Goal: Information Seeking & Learning: Learn about a topic

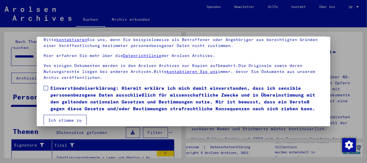
scroll to position [45, 0]
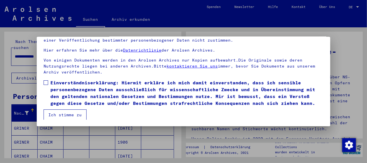
drag, startPoint x: 47, startPoint y: 82, endPoint x: 47, endPoint y: 86, distance: 4.3
click at [47, 82] on span at bounding box center [46, 82] width 5 height 5
click at [62, 113] on button "Ich stimme zu" at bounding box center [65, 114] width 43 height 11
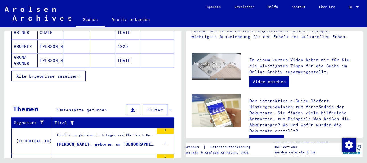
scroll to position [95, 0]
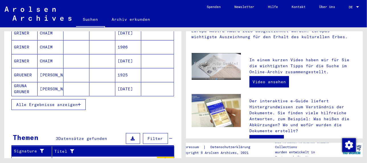
click at [56, 102] on span "Alle Ergebnisse anzeigen" at bounding box center [47, 104] width 62 height 5
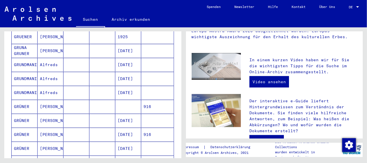
scroll to position [142, 0]
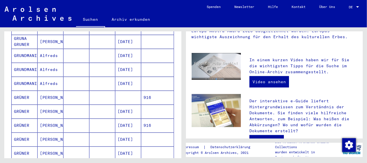
click at [52, 91] on mat-cell "[PERSON_NAME]" at bounding box center [51, 98] width 26 height 14
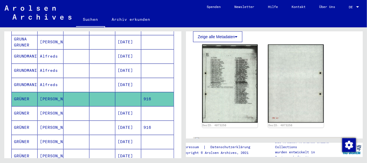
scroll to position [285, 0]
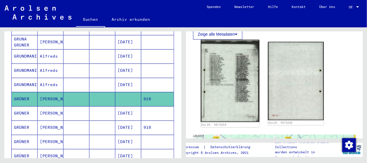
click at [226, 80] on img at bounding box center [230, 81] width 59 height 82
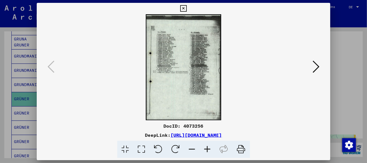
click at [226, 80] on img at bounding box center [183, 67] width 255 height 106
click at [207, 146] on icon at bounding box center [207, 149] width 15 height 17
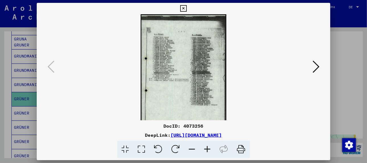
click at [207, 146] on icon at bounding box center [207, 149] width 15 height 17
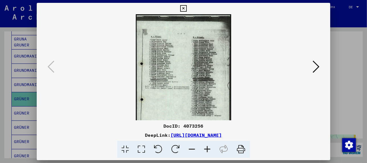
click at [207, 146] on icon at bounding box center [207, 149] width 15 height 17
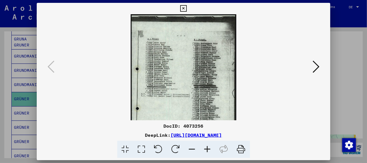
click at [208, 146] on icon at bounding box center [207, 149] width 15 height 17
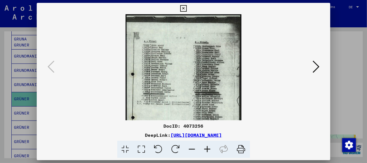
click at [208, 146] on icon at bounding box center [207, 149] width 15 height 17
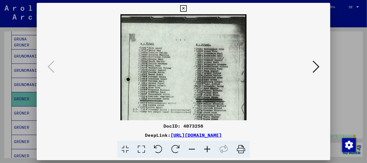
click at [208, 146] on icon at bounding box center [207, 149] width 15 height 17
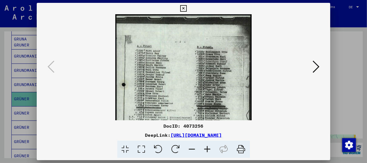
click at [209, 145] on icon at bounding box center [207, 149] width 15 height 17
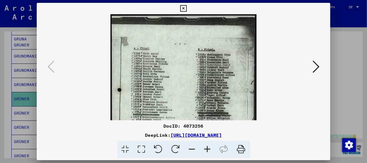
click at [209, 145] on icon at bounding box center [207, 149] width 15 height 17
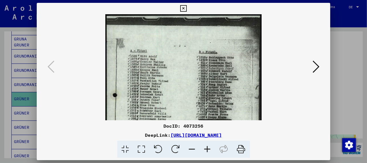
click at [209, 145] on icon at bounding box center [207, 149] width 15 height 17
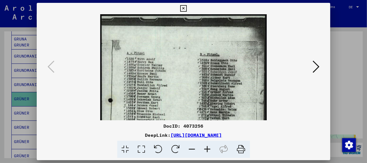
click at [240, 148] on icon at bounding box center [241, 149] width 17 height 17
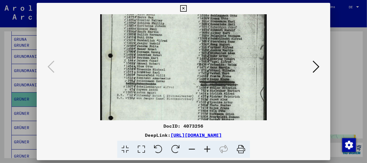
scroll to position [56, 0]
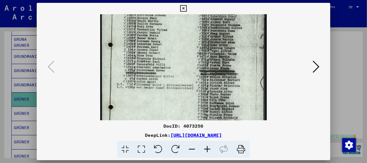
drag, startPoint x: 234, startPoint y: 106, endPoint x: 231, endPoint y: 48, distance: 57.6
click at [231, 48] on img at bounding box center [183, 76] width 167 height 234
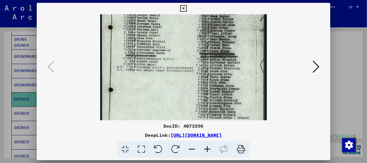
scroll to position [73, 0]
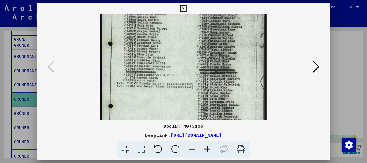
click at [180, 107] on img at bounding box center [183, 75] width 167 height 234
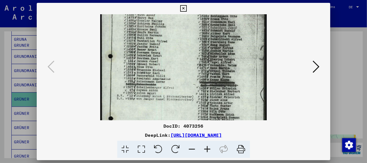
scroll to position [42, 0]
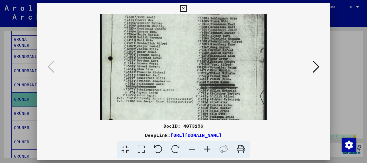
drag, startPoint x: 178, startPoint y: 91, endPoint x: 177, endPoint y: 106, distance: 15.4
click at [177, 106] on img at bounding box center [183, 89] width 167 height 234
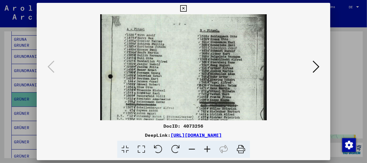
scroll to position [24, 0]
drag, startPoint x: 181, startPoint y: 58, endPoint x: 174, endPoint y: 77, distance: 20.3
click at [174, 77] on img at bounding box center [183, 108] width 167 height 234
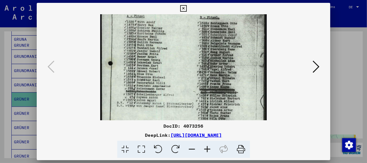
scroll to position [38, 0]
drag, startPoint x: 175, startPoint y: 72, endPoint x: 173, endPoint y: 58, distance: 13.6
click at [173, 58] on img at bounding box center [183, 93] width 167 height 234
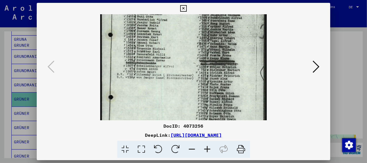
scroll to position [66, 0]
drag, startPoint x: 176, startPoint y: 107, endPoint x: 178, endPoint y: 77, distance: 29.4
click at [178, 77] on img at bounding box center [183, 65] width 167 height 234
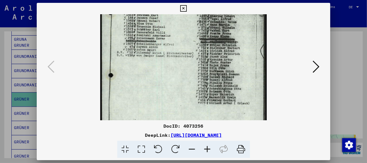
scroll to position [88, 0]
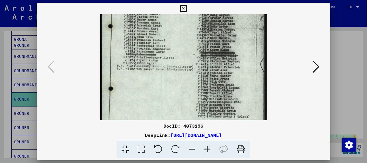
drag, startPoint x: 129, startPoint y: 93, endPoint x: 126, endPoint y: 111, distance: 17.9
click at [126, 111] on img at bounding box center [183, 57] width 167 height 234
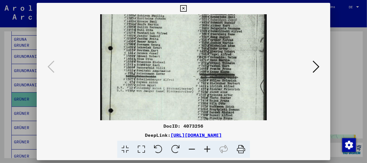
scroll to position [52, 0]
drag, startPoint x: 139, startPoint y: 86, endPoint x: 134, endPoint y: 106, distance: 19.8
click at [134, 106] on img at bounding box center [183, 79] width 167 height 234
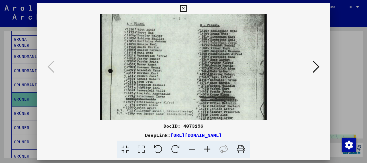
scroll to position [28, 0]
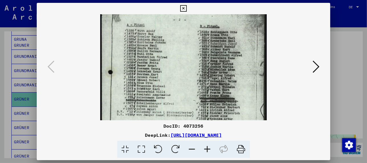
drag, startPoint x: 180, startPoint y: 50, endPoint x: 176, endPoint y: 70, distance: 20.5
click at [176, 70] on img at bounding box center [183, 103] width 167 height 234
